Goal: Navigation & Orientation: Find specific page/section

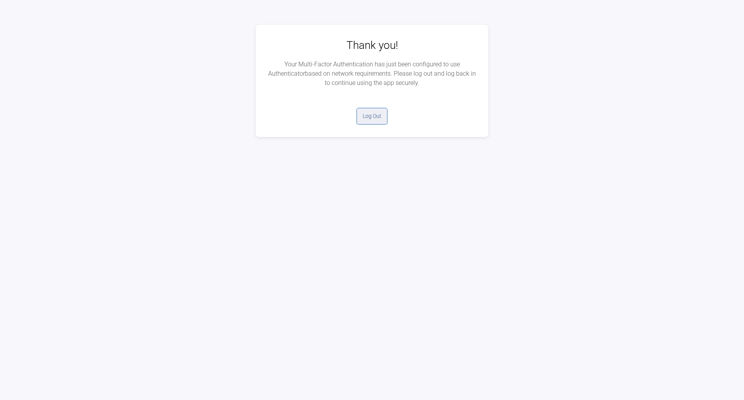
click at [369, 117] on button "Log Out" at bounding box center [372, 116] width 31 height 17
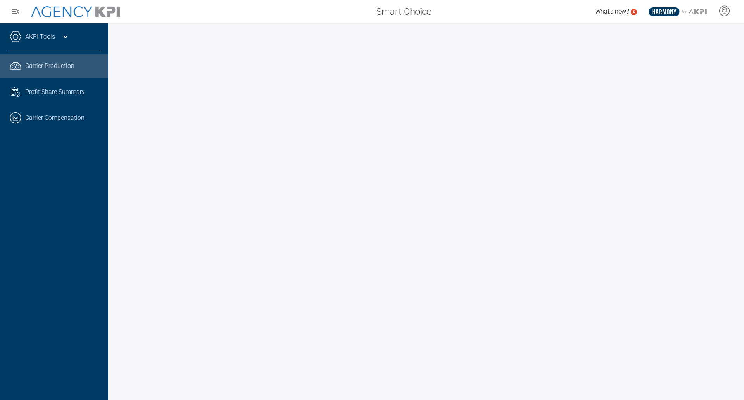
click at [61, 35] on icon at bounding box center [65, 36] width 9 height 9
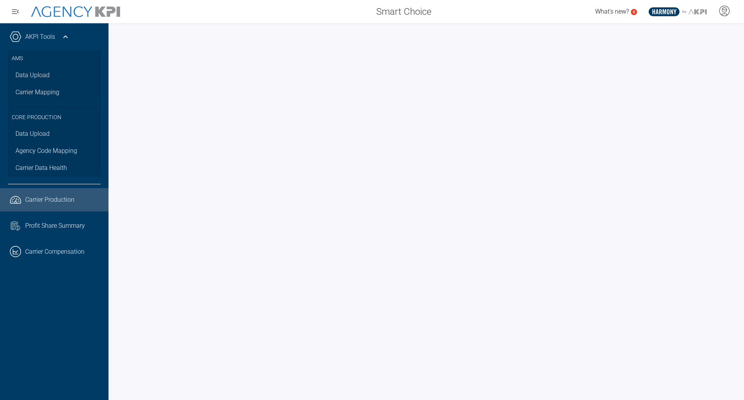
click at [61, 34] on icon at bounding box center [65, 36] width 9 height 9
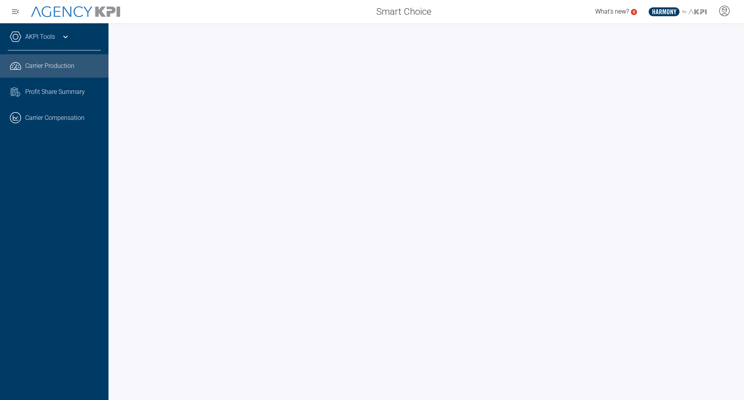
click at [48, 67] on span "Carrier Production" at bounding box center [49, 65] width 49 height 9
click at [62, 36] on icon at bounding box center [65, 36] width 9 height 9
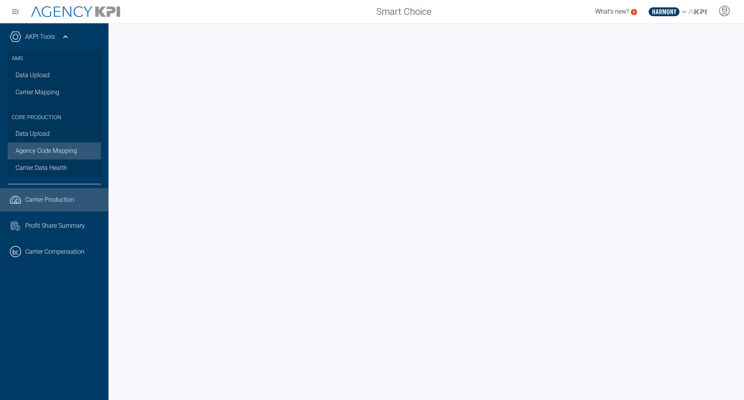
click at [73, 149] on link "Agency Code Mapping" at bounding box center [54, 150] width 93 height 17
click at [41, 200] on span "Carrier Production" at bounding box center [49, 199] width 49 height 9
click at [61, 36] on icon at bounding box center [65, 36] width 9 height 9
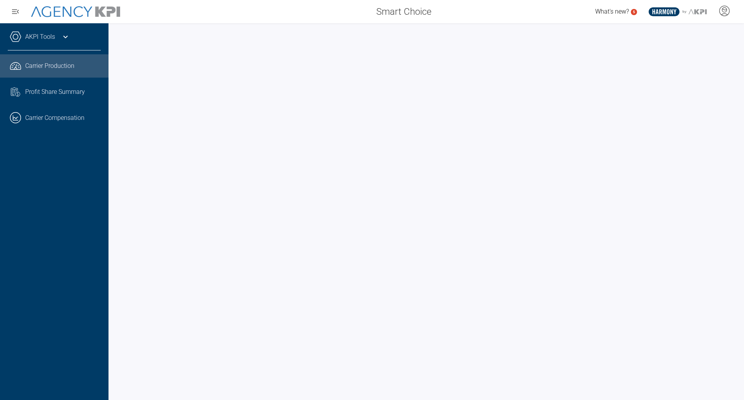
click at [47, 65] on span "Carrier Production" at bounding box center [49, 65] width 49 height 9
